Goal: Information Seeking & Learning: Learn about a topic

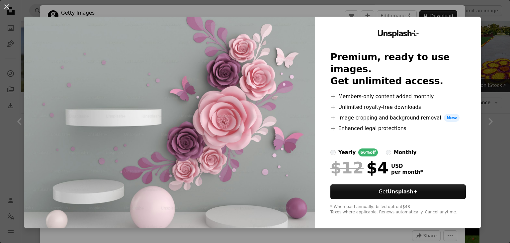
scroll to position [497, 0]
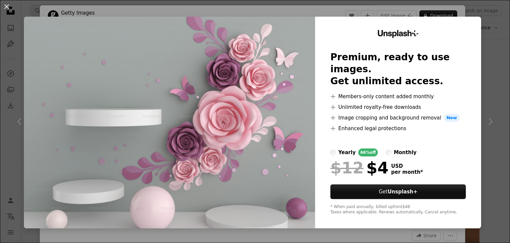
click at [284, 92] on img at bounding box center [169, 122] width 291 height 211
click at [7, 8] on button "An X shape" at bounding box center [7, 7] width 8 height 8
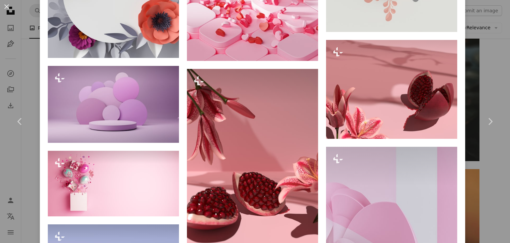
scroll to position [758, 0]
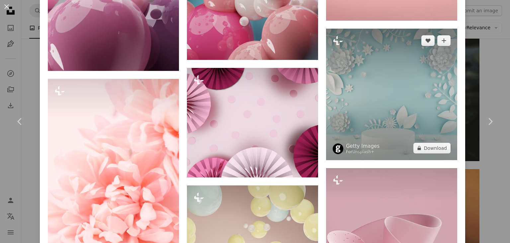
click at [388, 87] on img at bounding box center [391, 94] width 131 height 131
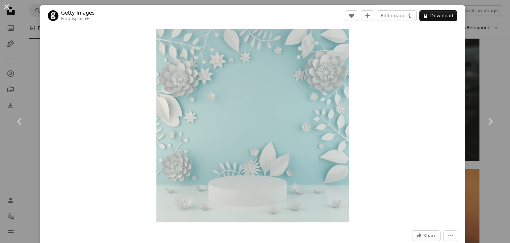
click at [6, 7] on button "An X shape" at bounding box center [7, 7] width 8 height 8
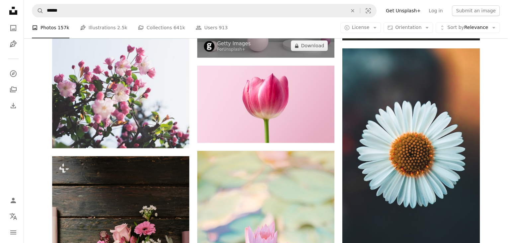
scroll to position [622, 0]
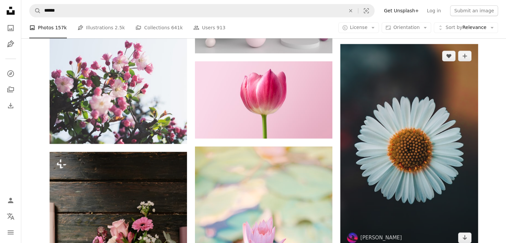
click at [418, 153] on img at bounding box center [408, 146] width 137 height 205
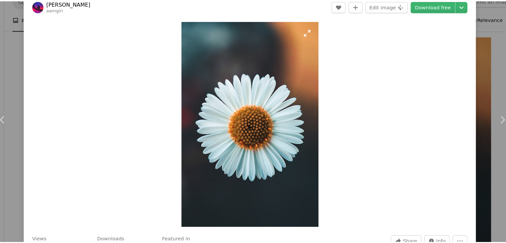
scroll to position [622, 0]
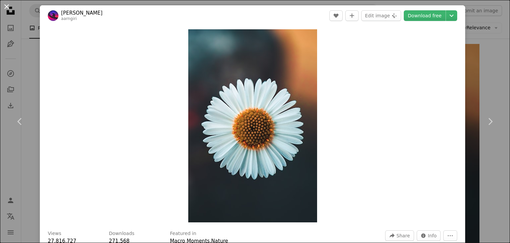
click at [5, 6] on button "An X shape" at bounding box center [7, 7] width 8 height 8
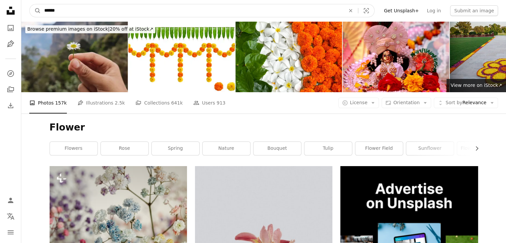
click at [71, 8] on input "******" at bounding box center [192, 10] width 302 height 13
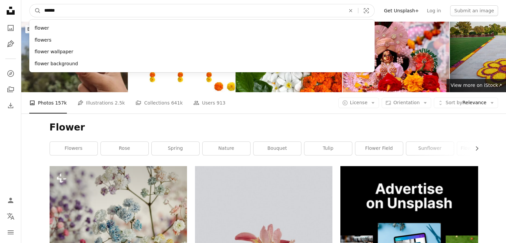
click at [71, 8] on input "******" at bounding box center [192, 10] width 302 height 13
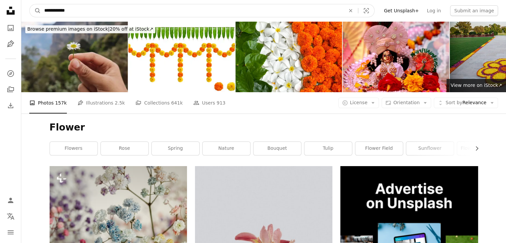
type input "**********"
click at [30, 4] on button "A magnifying glass" at bounding box center [35, 10] width 11 height 13
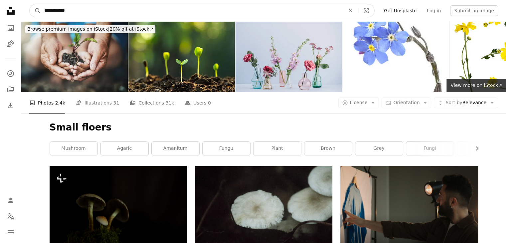
click at [61, 13] on input "**********" at bounding box center [192, 10] width 302 height 13
type input "**********"
click at [30, 4] on button "A magnifying glass" at bounding box center [35, 10] width 11 height 13
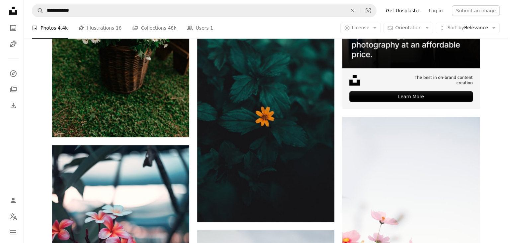
scroll to position [255, 0]
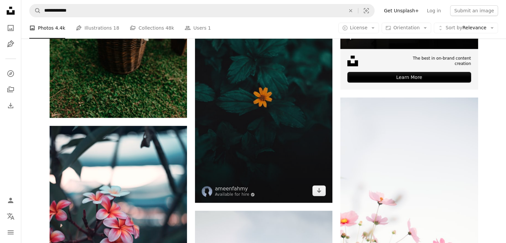
click at [253, 112] on img at bounding box center [263, 100] width 137 height 206
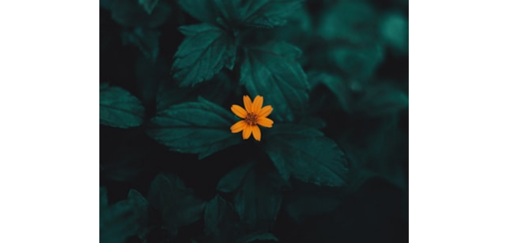
scroll to position [255, 0]
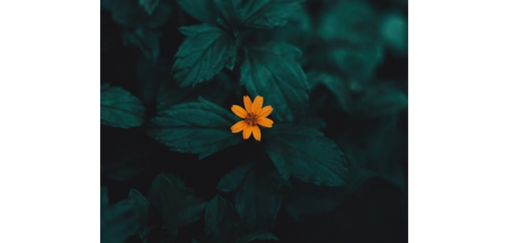
click at [265, 134] on img "Zoom in on this image" at bounding box center [252, 125] width 129 height 193
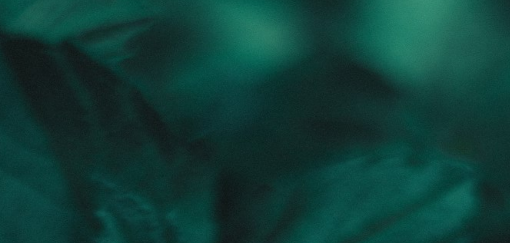
scroll to position [254, 0]
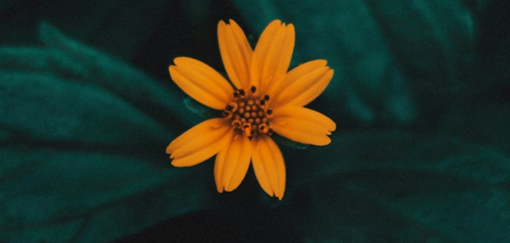
click at [265, 134] on img "Zoom out on this image" at bounding box center [255, 129] width 511 height 766
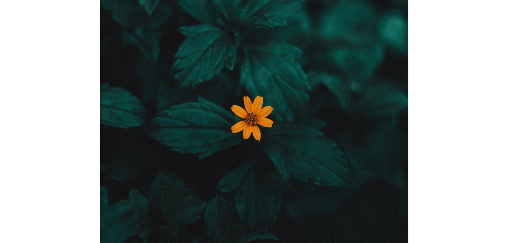
click at [265, 134] on img "Zoom in on this image" at bounding box center [252, 125] width 129 height 193
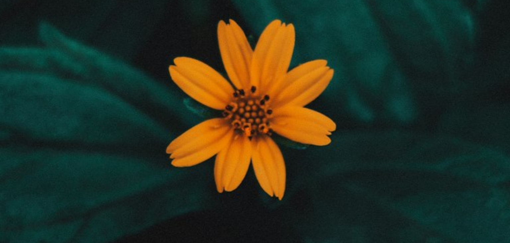
click at [265, 134] on img "Zoom out on this image" at bounding box center [255, 129] width 511 height 766
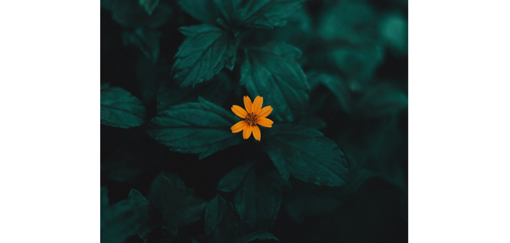
click at [265, 134] on img "Zoom in on this image" at bounding box center [252, 125] width 129 height 193
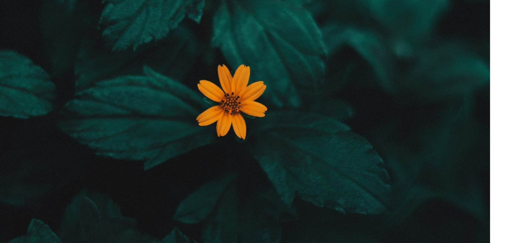
scroll to position [255, 0]
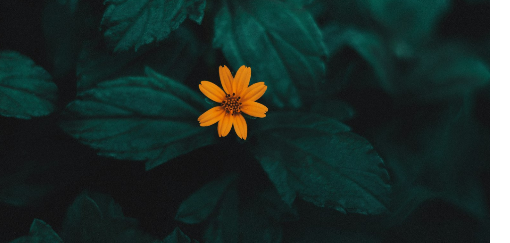
click at [256, 130] on img "Zoom in on this image" at bounding box center [252, 125] width 129 height 193
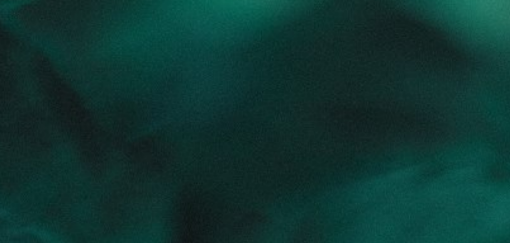
scroll to position [254, 0]
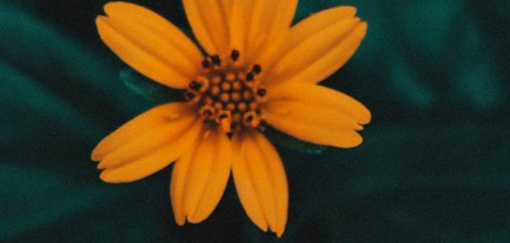
click at [256, 130] on img "Zoom out on this image" at bounding box center [255, 129] width 511 height 766
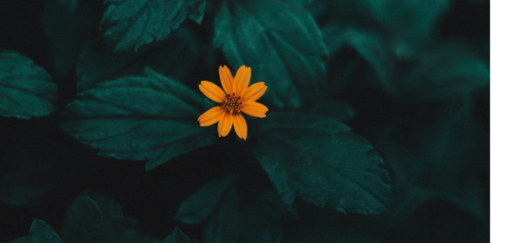
click at [256, 130] on img "Zoom in on this image" at bounding box center [252, 125] width 129 height 193
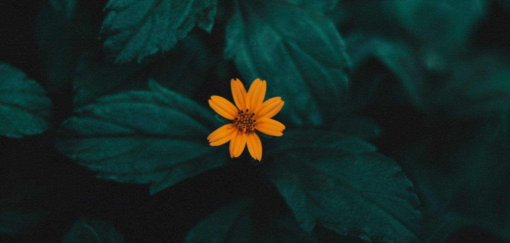
scroll to position [255, 0]
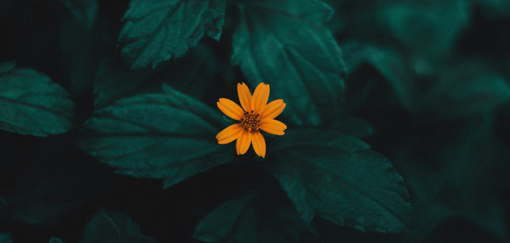
click at [268, 147] on img "Zoom out on this image" at bounding box center [255, 129] width 511 height 766
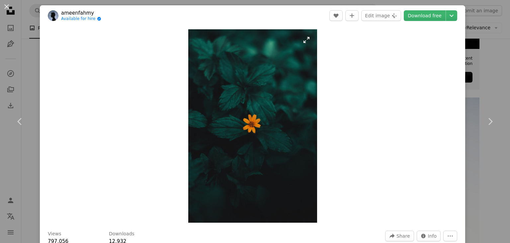
click at [268, 147] on img "Zoom in on this image" at bounding box center [252, 125] width 129 height 193
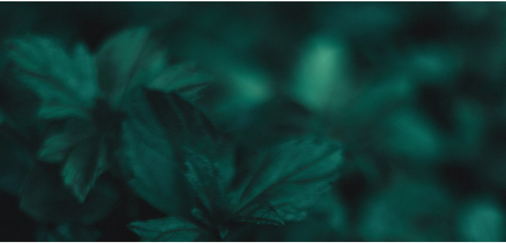
scroll to position [0, 0]
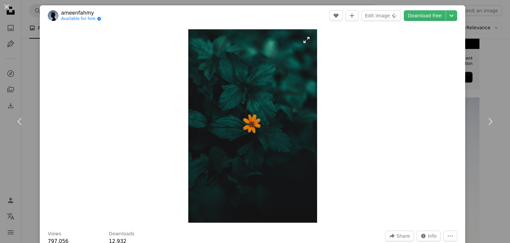
drag, startPoint x: 246, startPoint y: 121, endPoint x: 241, endPoint y: 125, distance: 6.0
click at [8, 8] on button "An X shape" at bounding box center [7, 7] width 8 height 8
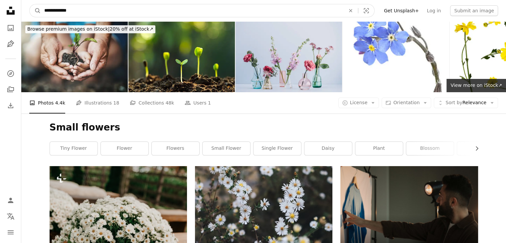
click at [122, 9] on input "**********" at bounding box center [192, 10] width 302 height 13
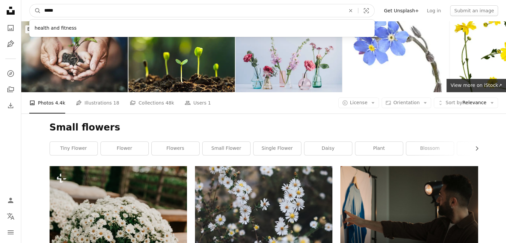
type input "*****"
click at [30, 4] on button "A magnifying glass" at bounding box center [35, 10] width 11 height 13
